Goal: Task Accomplishment & Management: Manage account settings

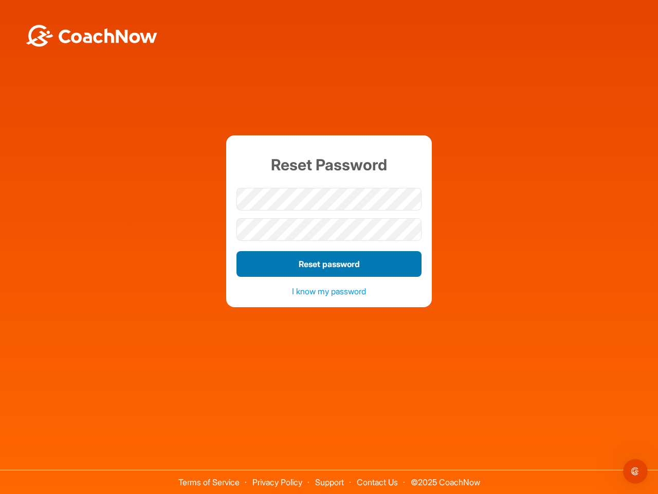
click at [329, 264] on button "Reset password" at bounding box center [329, 264] width 185 height 26
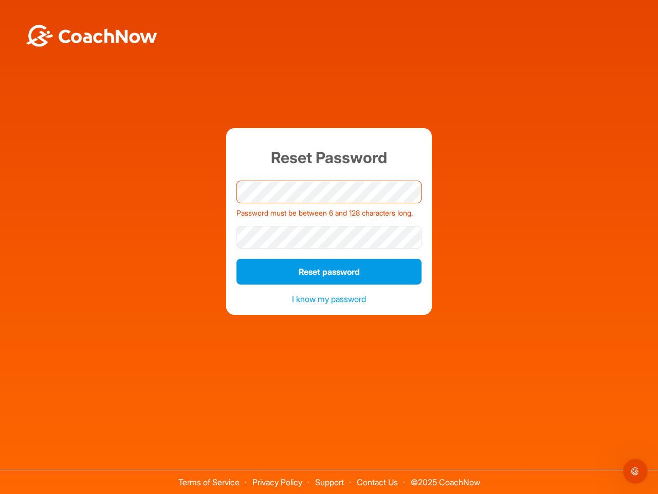
click at [636, 471] on icon "Open Intercom Messenger" at bounding box center [635, 471] width 17 height 17
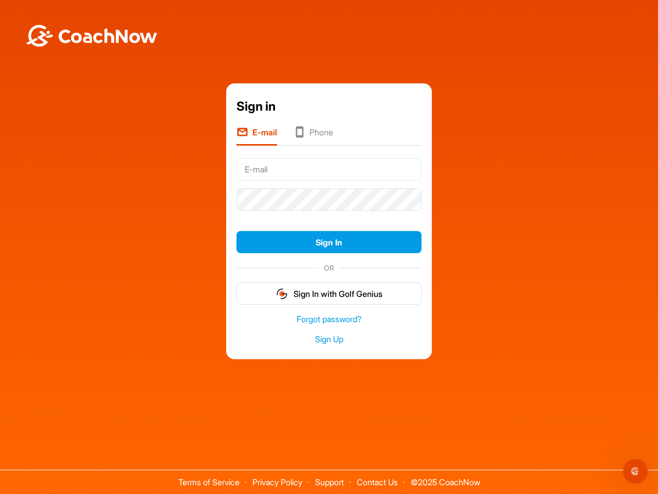
click at [329, 215] on form "Sign In OR Sign In with Golf Genius" at bounding box center [329, 229] width 185 height 151
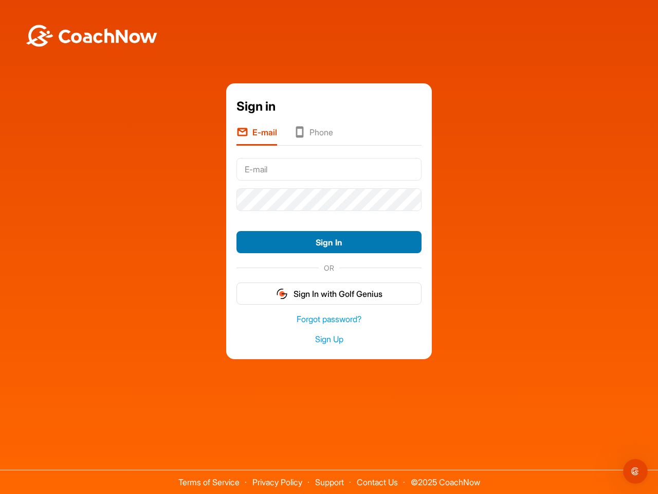
click at [329, 242] on button "Sign In" at bounding box center [329, 242] width 185 height 22
